Goal: Transaction & Acquisition: Purchase product/service

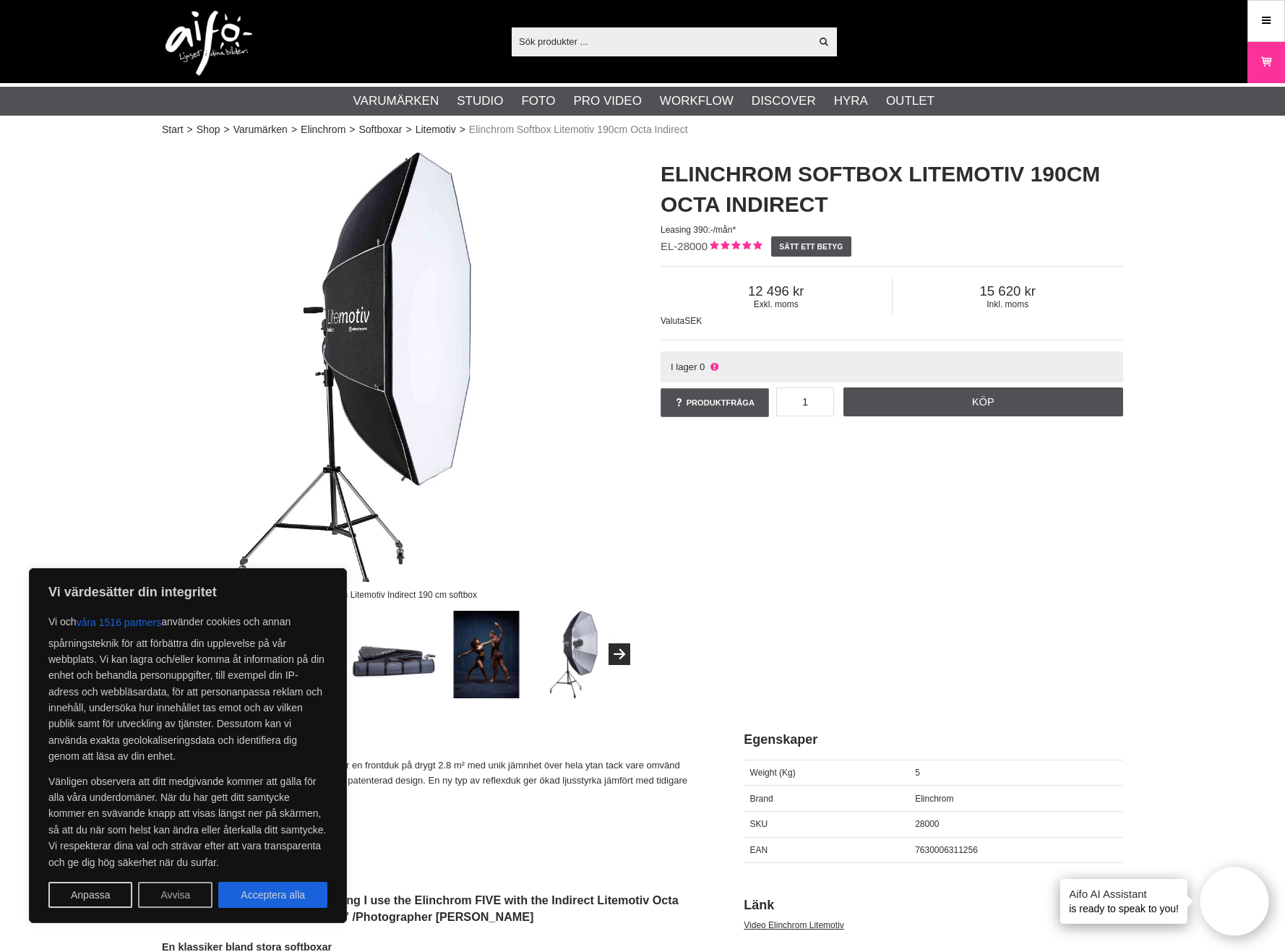
click at [175, 893] on button "Avvisa" at bounding box center [175, 894] width 74 height 26
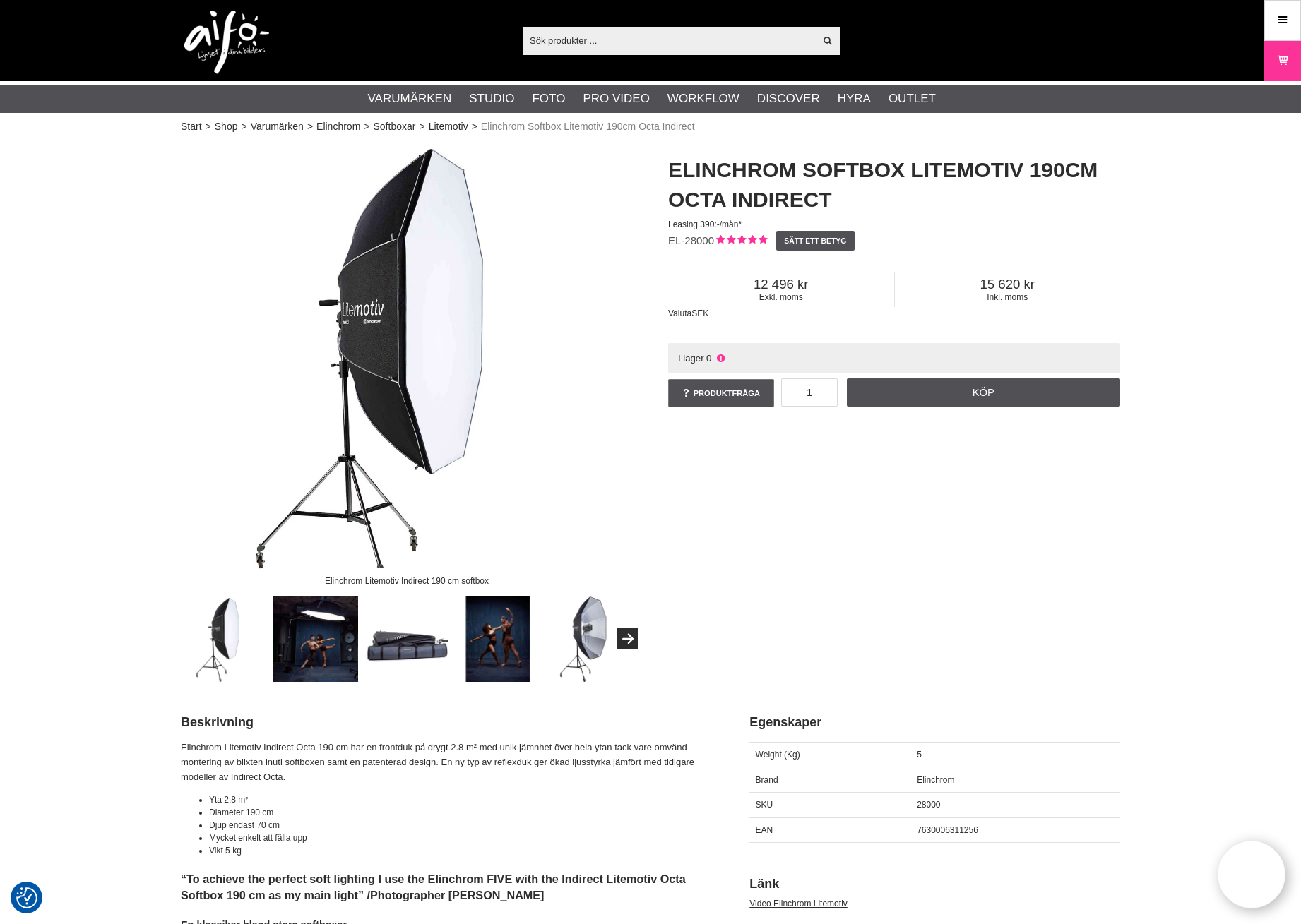
click at [725, 359] on icon at bounding box center [720, 358] width 11 height 10
click at [720, 357] on icon at bounding box center [720, 358] width 11 height 10
drag, startPoint x: 728, startPoint y: 358, endPoint x: 666, endPoint y: 357, distance: 62.0
click at [667, 357] on div "I lager 0" at bounding box center [894, 358] width 456 height 34
click at [665, 356] on div "Elinchrom Softbox Litemotiv 190cm Octa Indirect Leasing 390:-/mån* EL-28000 Sät…" at bounding box center [894, 283] width 487 height 283
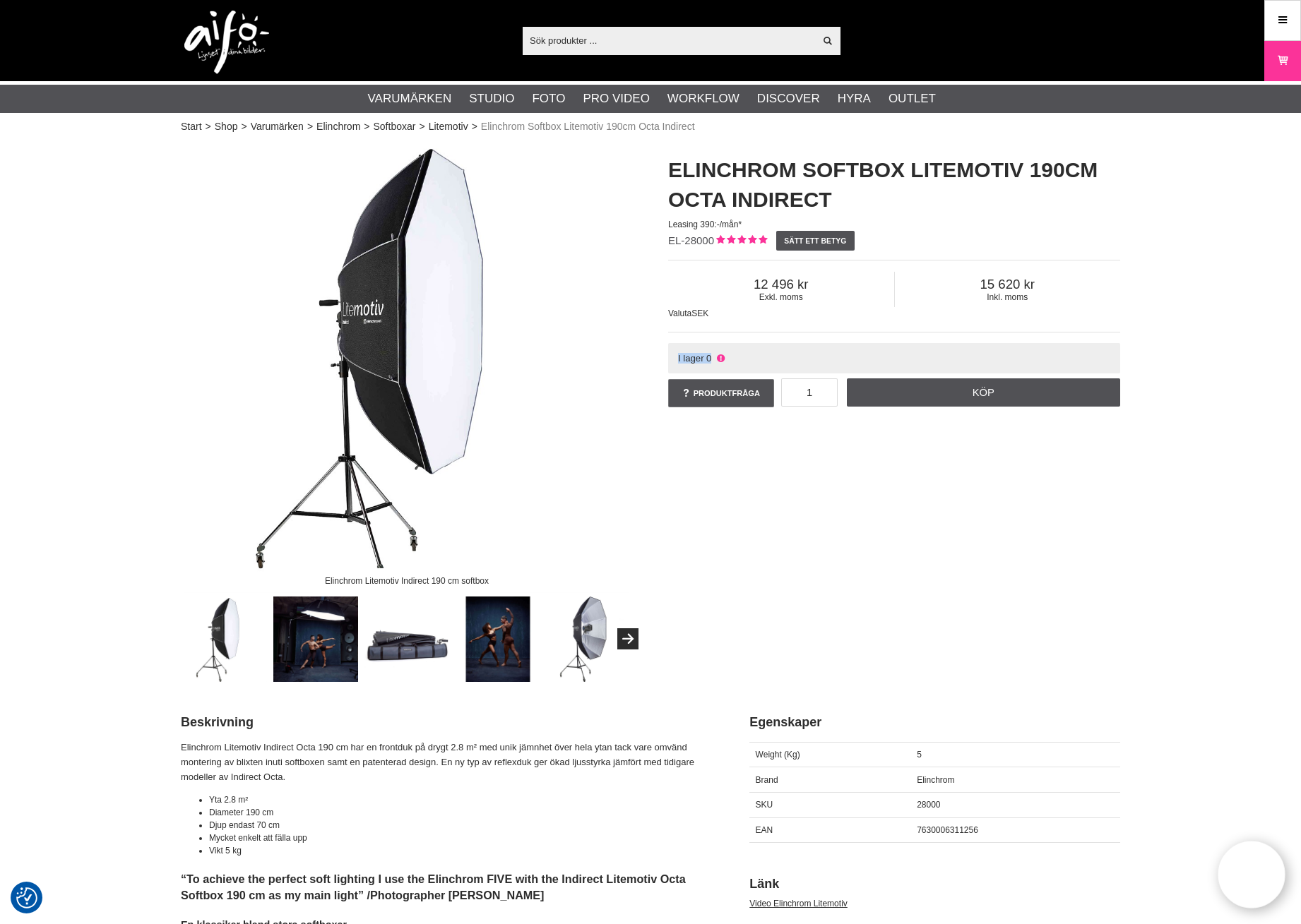
drag, startPoint x: 675, startPoint y: 354, endPoint x: 763, endPoint y: 358, distance: 88.1
click at [763, 358] on div "I lager 0" at bounding box center [894, 357] width 452 height 30
drag, startPoint x: 749, startPoint y: 358, endPoint x: 713, endPoint y: 358, distance: 36.0
click at [709, 358] on div "I lager 0" at bounding box center [894, 357] width 452 height 30
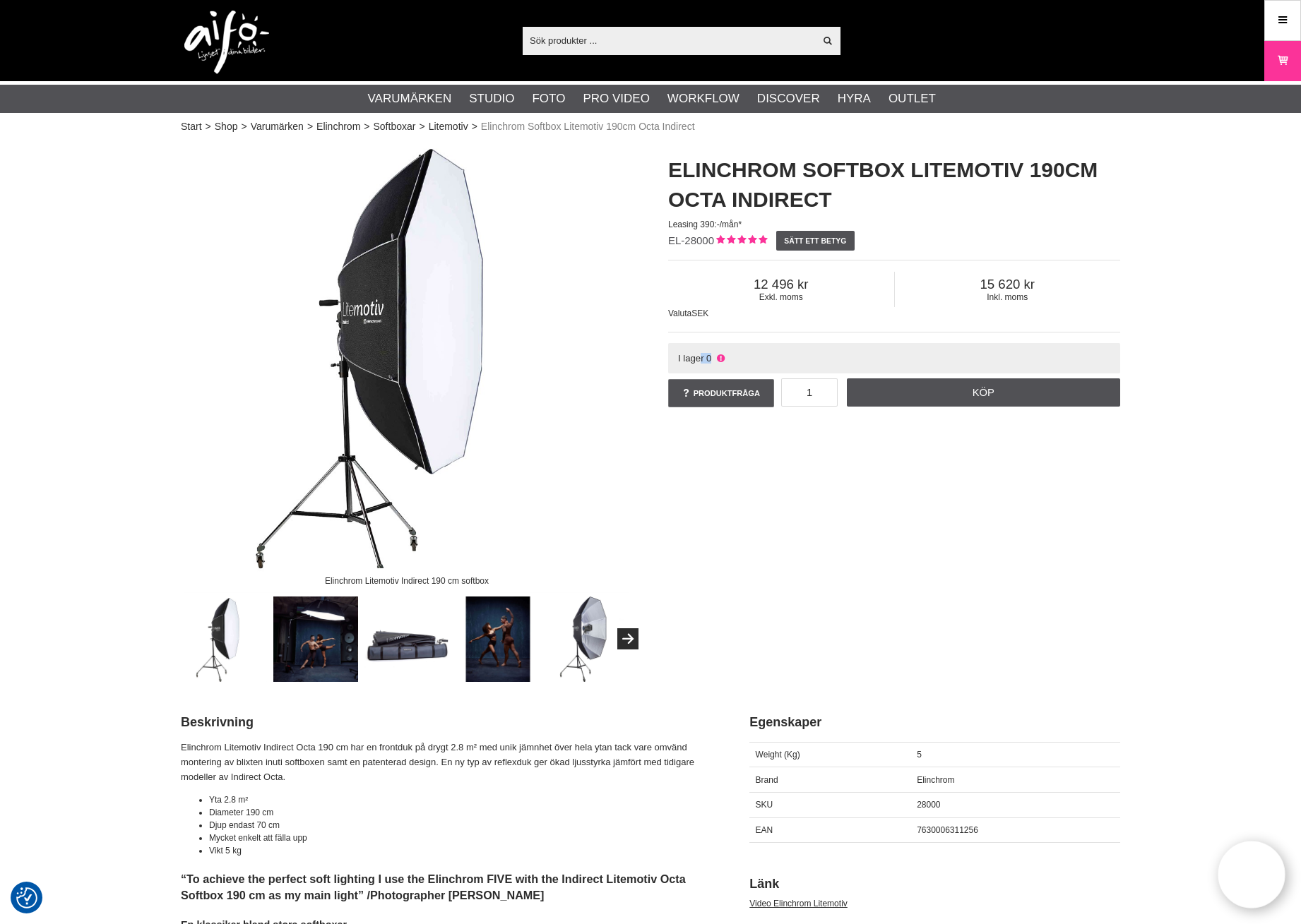
click at [731, 358] on div "I lager 0" at bounding box center [894, 357] width 452 height 30
drag, startPoint x: 707, startPoint y: 354, endPoint x: 714, endPoint y: 353, distance: 7.1
click at [659, 353] on div "Elinchrom Softbox Litemotiv 190cm Octa Indirect Leasing 390:-/mån* EL-28000 Sät…" at bounding box center [894, 283] width 487 height 283
click at [746, 353] on div "I lager 0" at bounding box center [894, 357] width 452 height 30
